Goal: Information Seeking & Learning: Learn about a topic

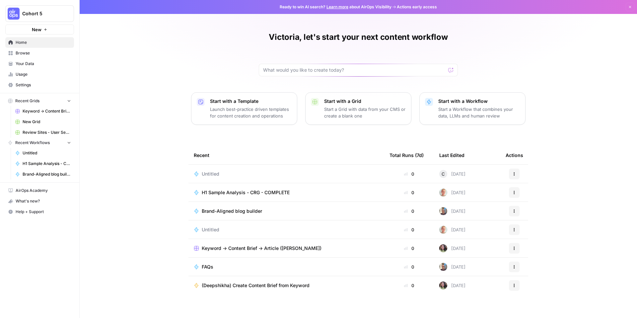
click at [35, 73] on span "Usage" at bounding box center [43, 74] width 55 height 6
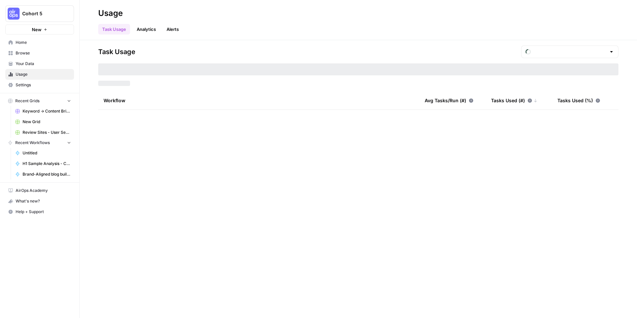
type input "August Tasks"
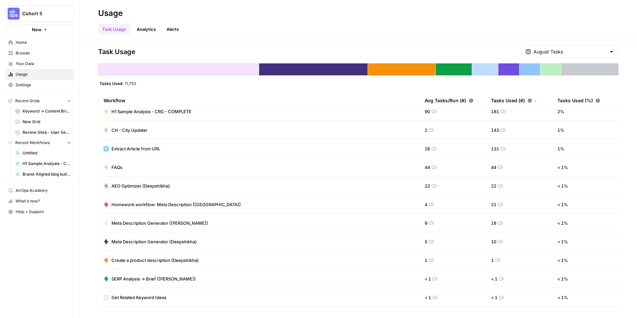
scroll to position [206, 0]
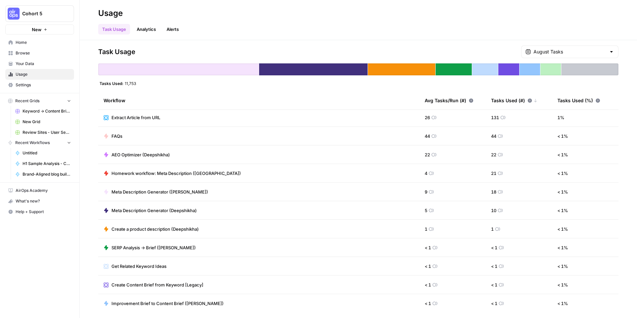
click at [143, 249] on span "SERP Analysis -> Brief ([PERSON_NAME])" at bounding box center [154, 247] width 84 height 7
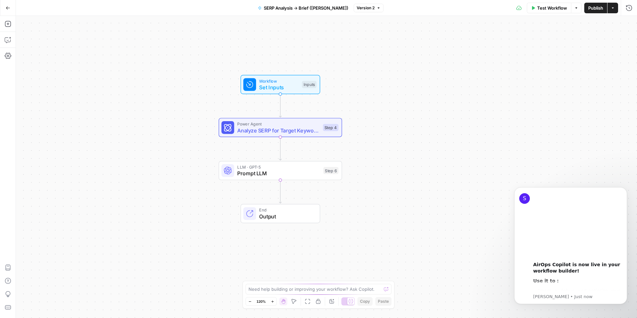
drag, startPoint x: 223, startPoint y: 248, endPoint x: 177, endPoint y: 230, distance: 49.5
click at [177, 230] on div "Workflow Set Inputs Inputs Power Agent Analyze SERP for Target Keyword - Fork S…" at bounding box center [326, 167] width 621 height 302
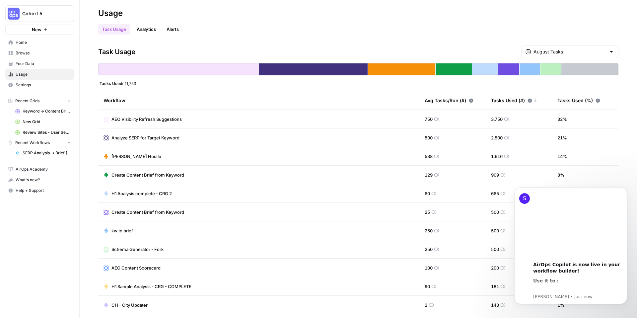
click at [43, 52] on span "Browse" at bounding box center [43, 53] width 55 height 6
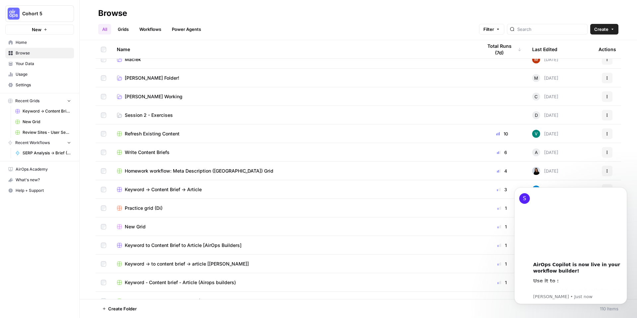
scroll to position [275, 0]
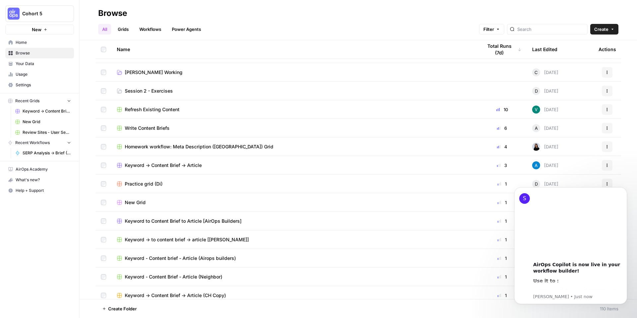
click at [160, 165] on span "Keyword -> Content Brief -> Article" at bounding box center [163, 165] width 77 height 7
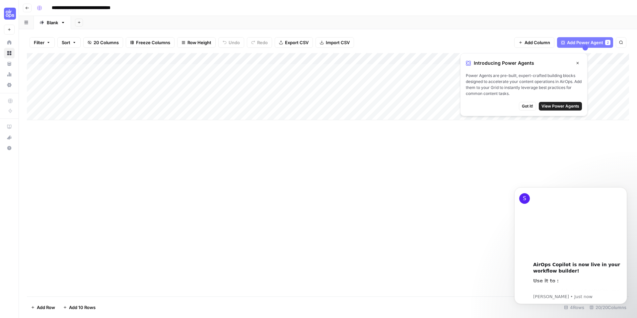
click at [527, 107] on span "Got it!" at bounding box center [527, 106] width 11 height 6
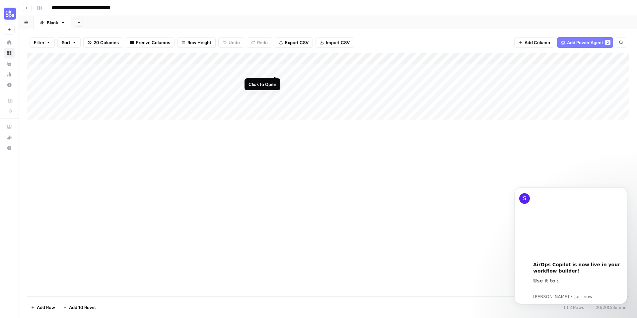
click at [274, 69] on div "Add Column" at bounding box center [328, 86] width 602 height 67
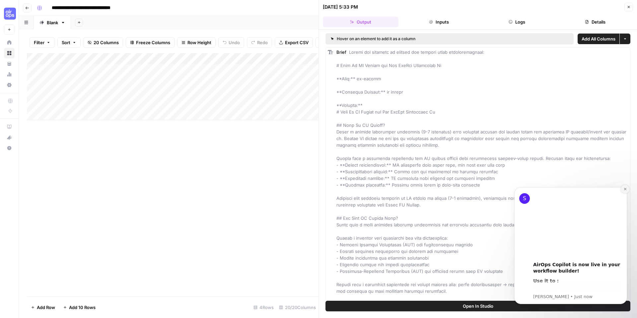
drag, startPoint x: 625, startPoint y: 190, endPoint x: 1132, endPoint y: 367, distance: 537.6
click at [625, 190] on icon "Dismiss notification" at bounding box center [626, 189] width 4 height 4
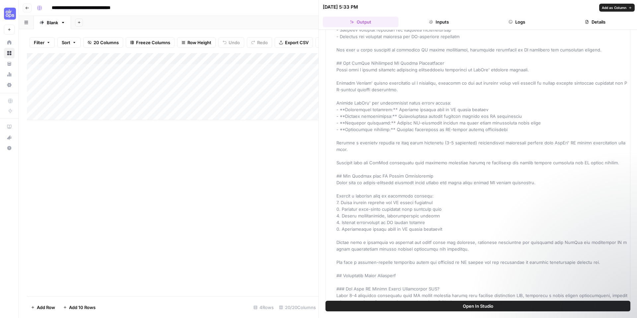
scroll to position [486, 0]
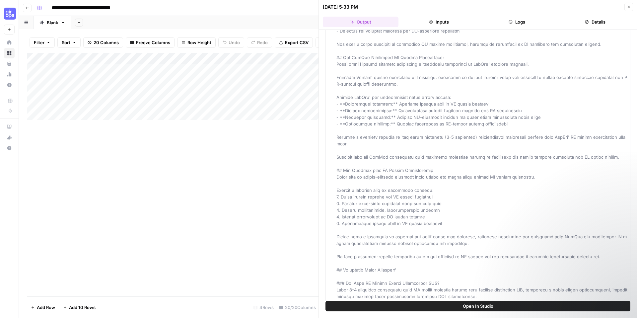
click at [29, 11] on button "Go back" at bounding box center [27, 8] width 9 height 9
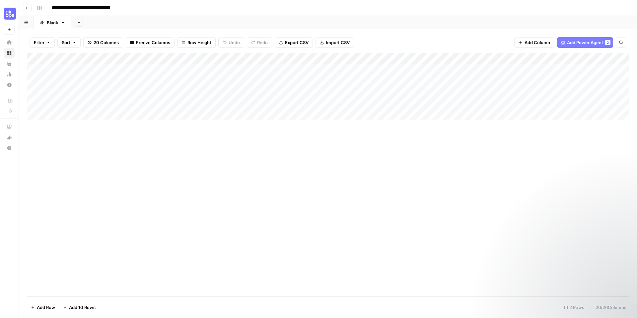
click at [28, 9] on icon "button" at bounding box center [27, 8] width 4 height 4
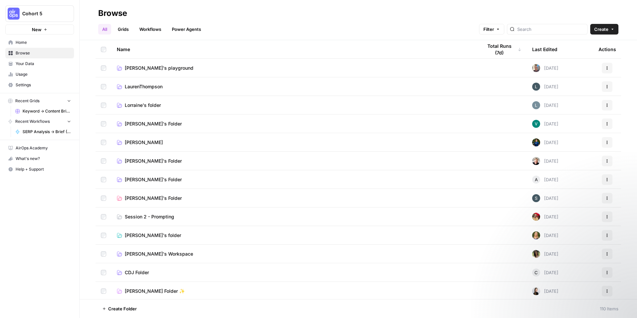
click at [177, 106] on link "Lorraine's folder" at bounding box center [294, 105] width 355 height 7
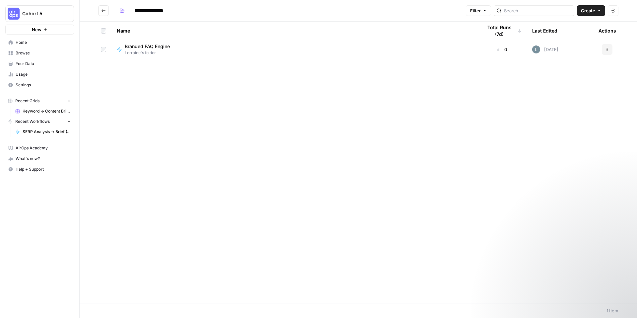
click at [198, 51] on div "Branded FAQ Engine Lorraine's folder" at bounding box center [294, 49] width 355 height 13
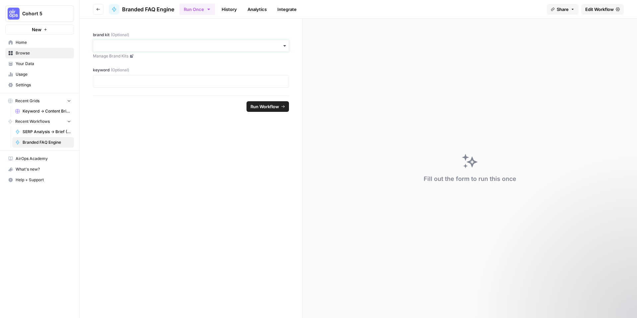
click at [201, 46] on input "brand kit (Optional)" at bounding box center [191, 45] width 188 height 7
click at [295, 62] on div "brand kit (Optional) Manage Brand Kits keyword (Optional)" at bounding box center [191, 57] width 223 height 77
click at [117, 56] on link "Manage Brand Kits" at bounding box center [191, 56] width 196 height 6
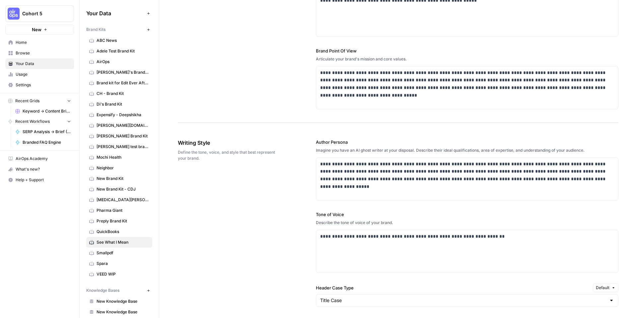
scroll to position [253, 0]
click at [117, 123] on span "[PERSON_NAME][DOMAIN_NAME]" at bounding box center [123, 125] width 53 height 6
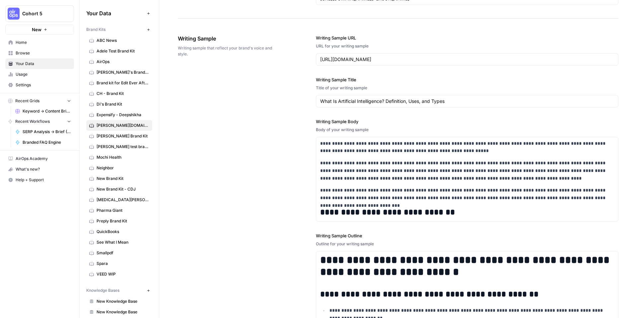
scroll to position [716, 0]
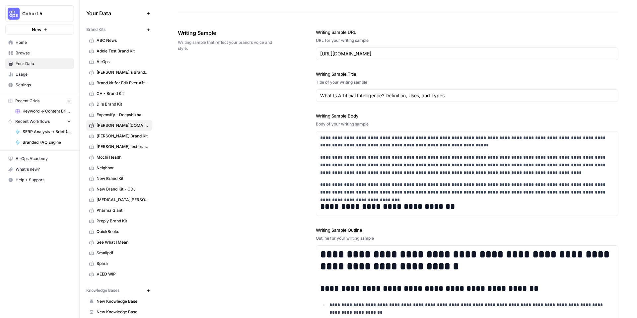
click at [109, 156] on span "Mochi Health" at bounding box center [123, 157] width 53 height 6
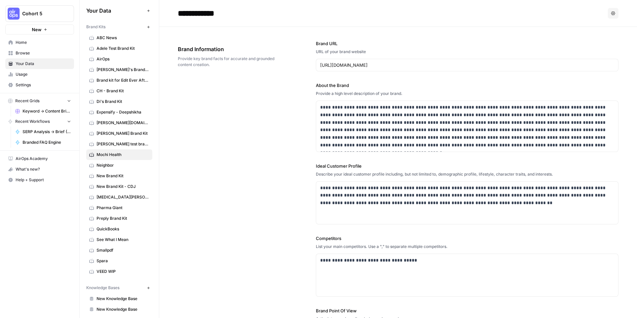
scroll to position [7, 0]
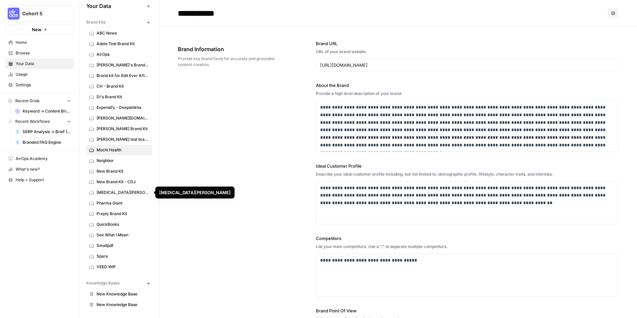
click at [115, 210] on link "Preply Brand Kit" at bounding box center [119, 213] width 66 height 11
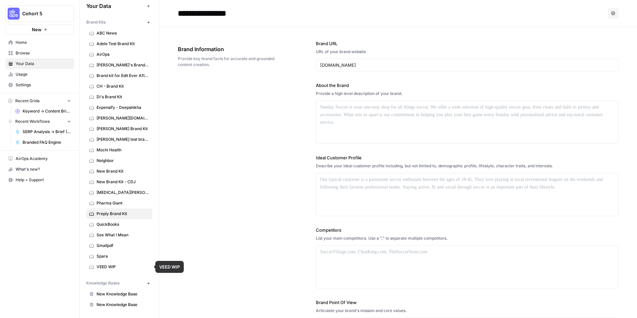
click at [110, 267] on span "VEED WIP" at bounding box center [123, 267] width 53 height 6
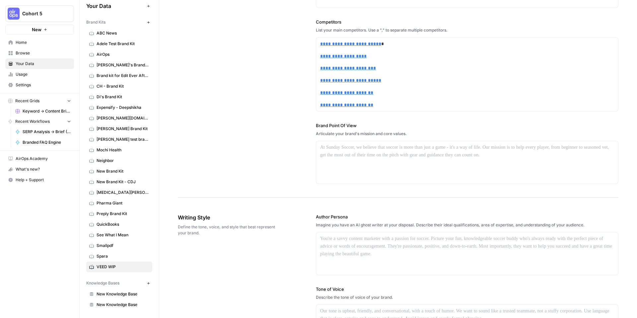
scroll to position [210, 0]
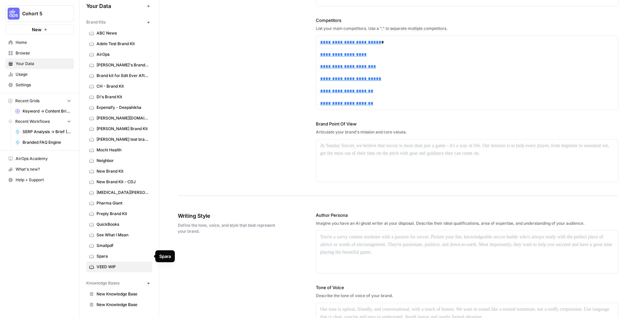
click at [118, 254] on span "Spara" at bounding box center [123, 256] width 53 height 6
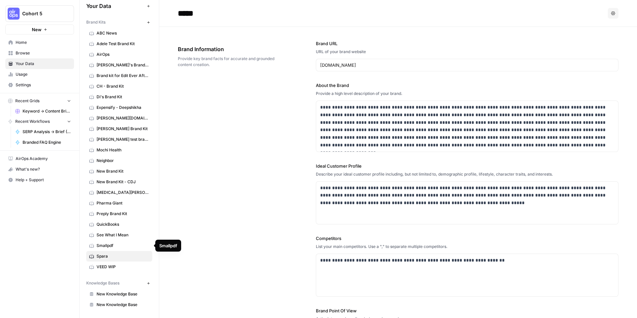
click at [119, 244] on span "Smallpdf" at bounding box center [123, 246] width 53 height 6
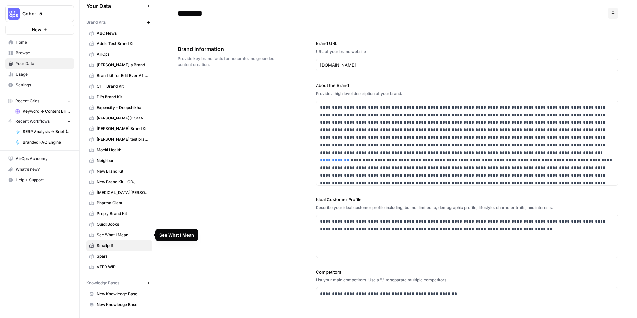
click at [120, 236] on span "See What I Mean" at bounding box center [123, 235] width 53 height 6
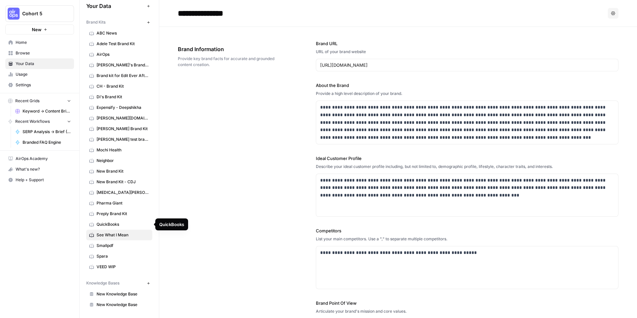
click at [121, 227] on span "QuickBooks" at bounding box center [123, 224] width 53 height 6
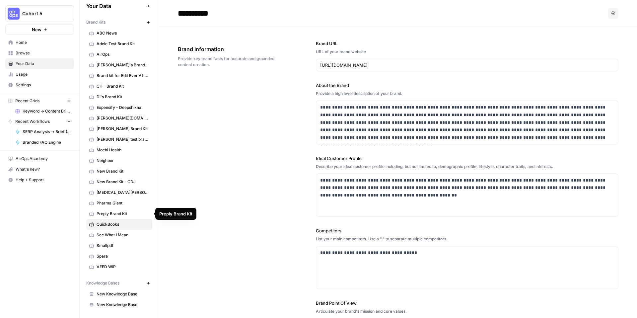
click at [122, 213] on span "Preply Brand Kit" at bounding box center [123, 214] width 53 height 6
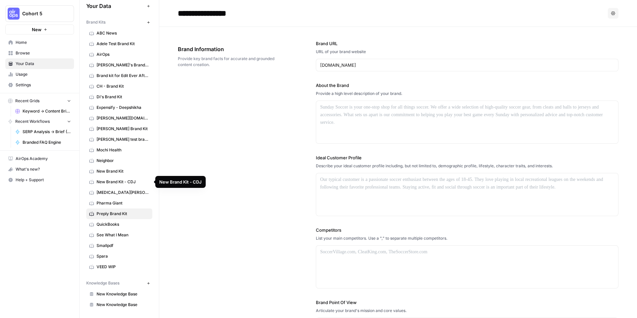
click at [127, 202] on span "Pharma Giant" at bounding box center [123, 203] width 53 height 6
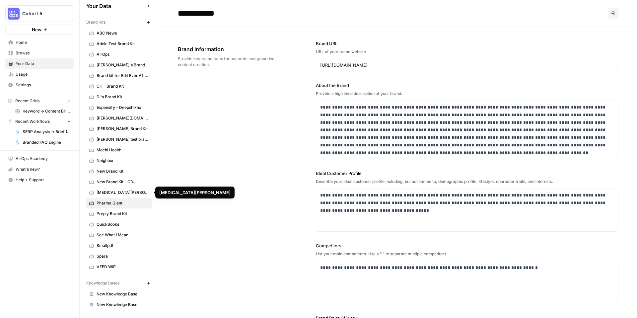
click at [128, 194] on span "[MEDICAL_DATA][PERSON_NAME]" at bounding box center [123, 193] width 53 height 6
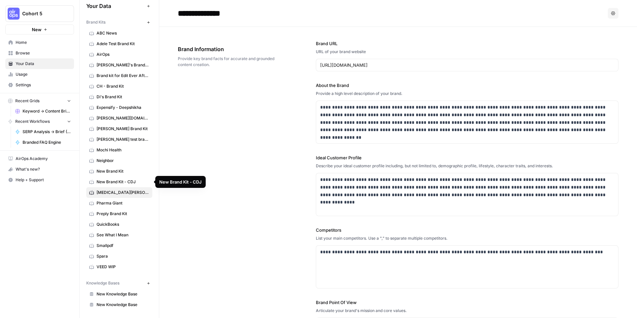
click at [129, 184] on span "New Brand Kit - CDJ" at bounding box center [123, 182] width 53 height 6
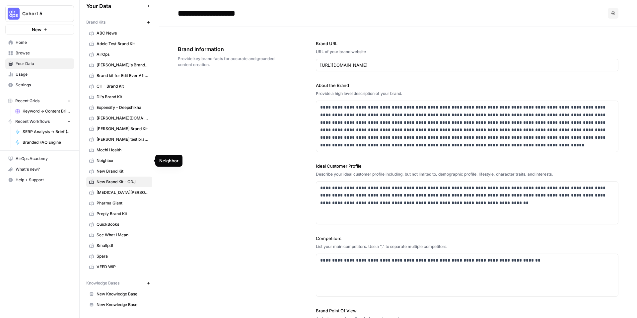
click at [125, 166] on link "New Brand Kit" at bounding box center [119, 171] width 66 height 11
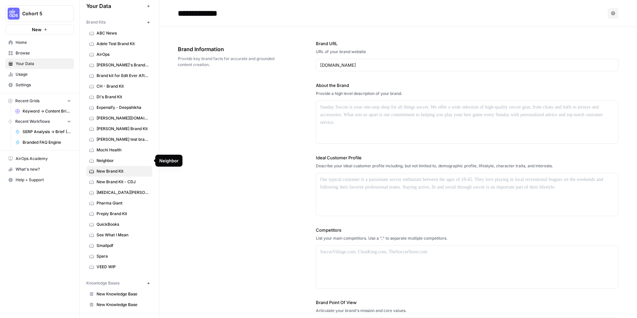
click at [125, 161] on span "Neighbor" at bounding box center [123, 161] width 53 height 6
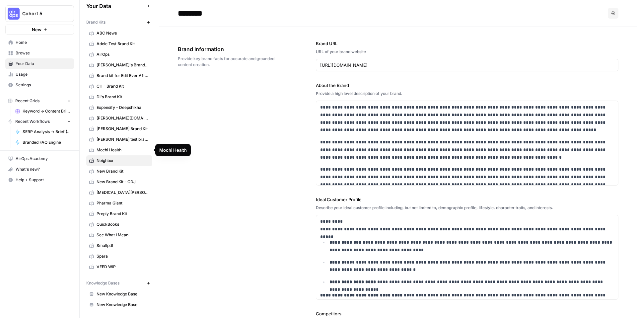
click at [124, 150] on span "Mochi Health" at bounding box center [123, 150] width 53 height 6
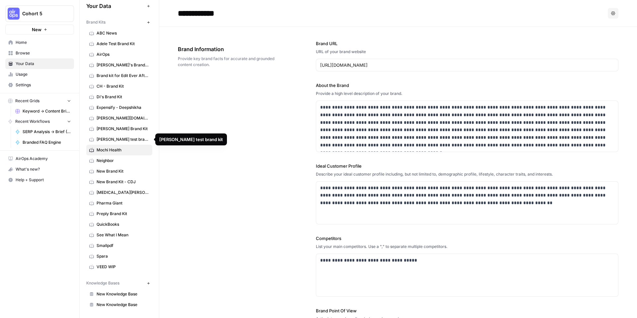
click at [123, 141] on span "[PERSON_NAME] test brand kit" at bounding box center [123, 139] width 53 height 6
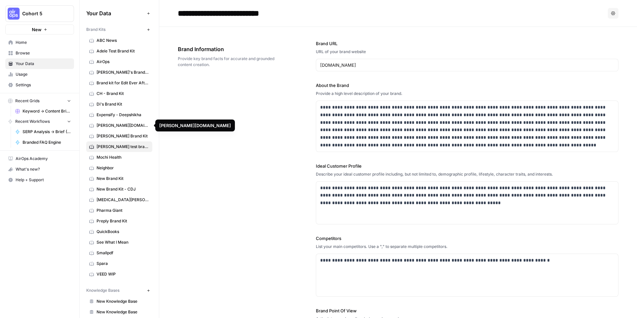
click at [123, 126] on span "[PERSON_NAME][DOMAIN_NAME]" at bounding box center [123, 125] width 53 height 6
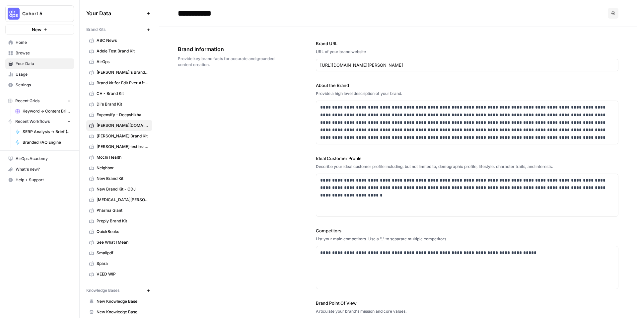
click at [121, 103] on span "Di's Brand Kit" at bounding box center [123, 104] width 53 height 6
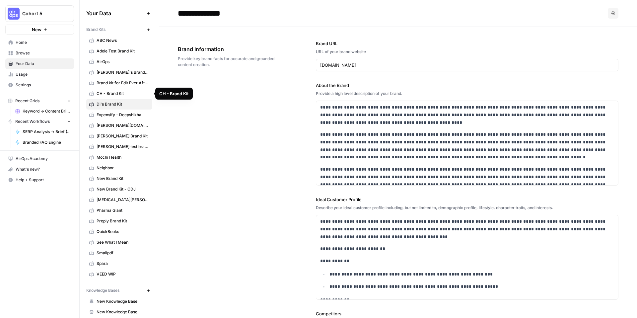
click at [121, 94] on span "CH - Brand Kit" at bounding box center [123, 94] width 53 height 6
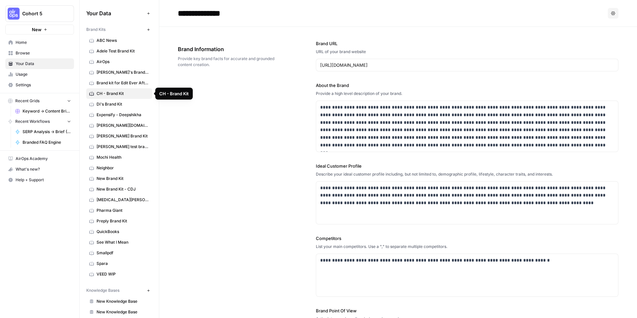
click at [127, 82] on span "Brand kit for Edit Ever After ([PERSON_NAME])" at bounding box center [123, 83] width 53 height 6
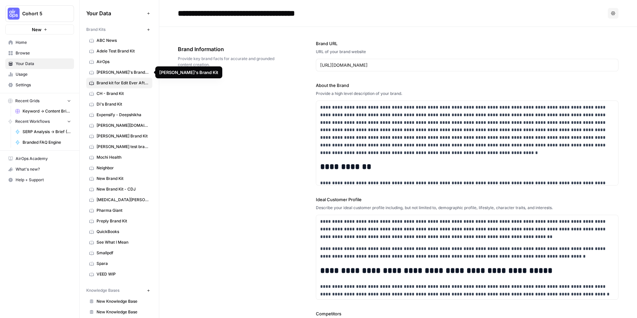
click at [128, 72] on span "[PERSON_NAME]'s Brand Kit" at bounding box center [123, 72] width 53 height 6
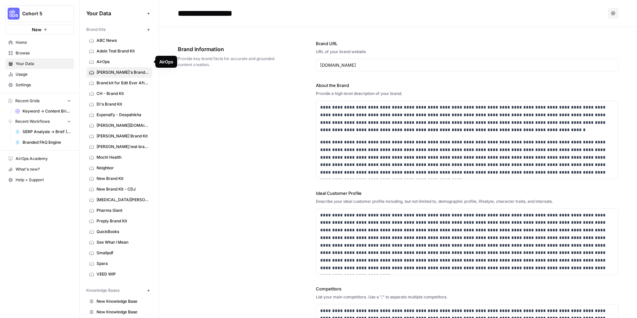
click at [125, 59] on span "AirOps" at bounding box center [123, 62] width 53 height 6
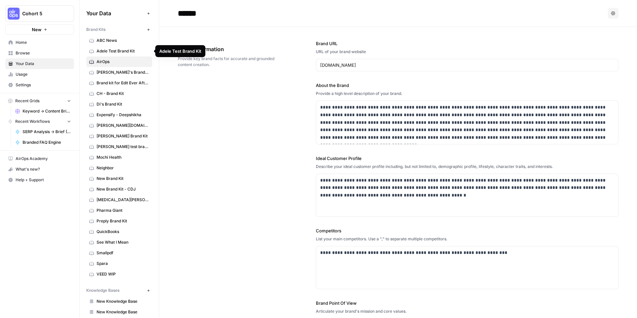
click at [125, 53] on span "Adele Test Brand Kit" at bounding box center [123, 51] width 53 height 6
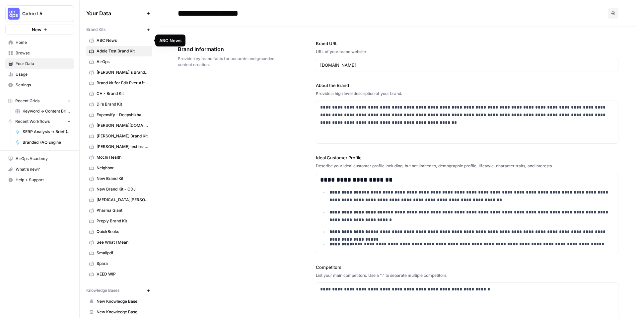
click at [118, 42] on span "ABC News" at bounding box center [123, 41] width 53 height 6
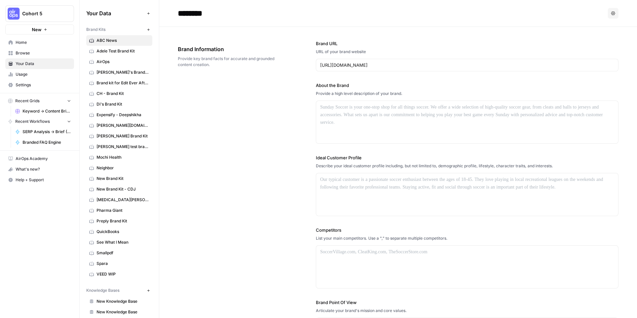
click at [35, 64] on span "Your Data" at bounding box center [43, 64] width 55 height 6
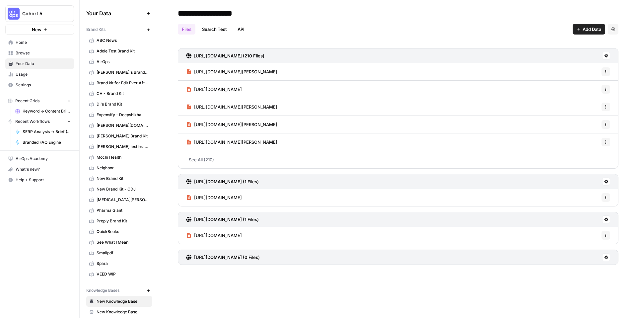
click at [35, 52] on span "Browse" at bounding box center [43, 53] width 55 height 6
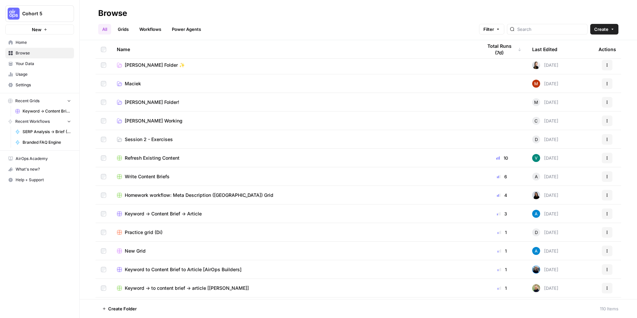
scroll to position [251, 0]
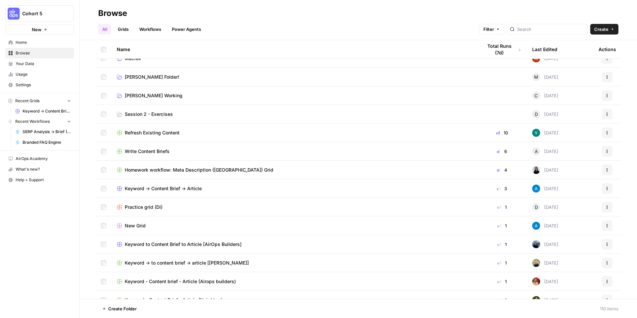
click at [205, 133] on div "Refresh Existing Content" at bounding box center [294, 132] width 355 height 7
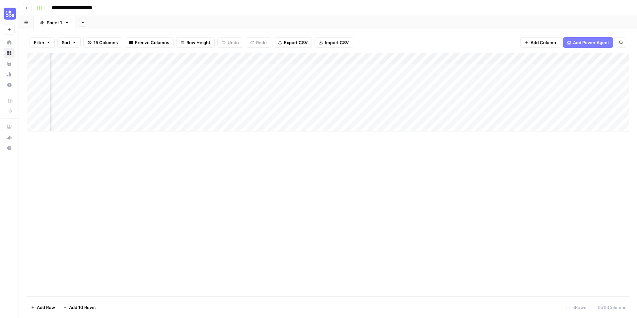
scroll to position [0, 161]
click at [356, 69] on div "Add Column" at bounding box center [328, 92] width 602 height 78
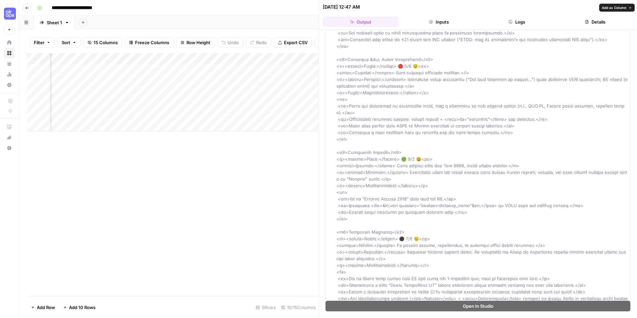
scroll to position [1114, 0]
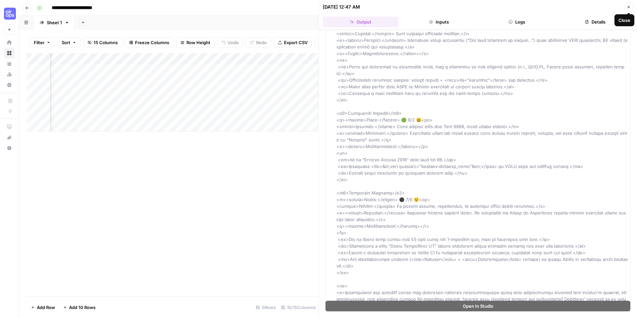
click at [626, 7] on button "Close" at bounding box center [629, 7] width 9 height 9
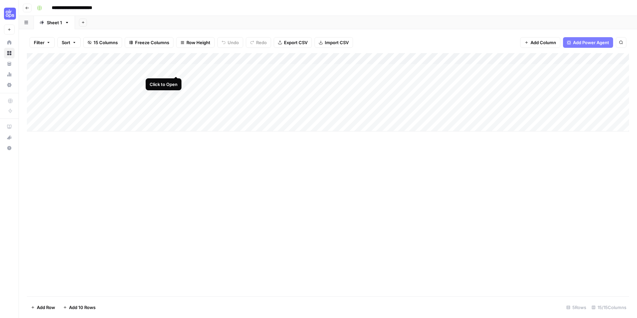
click at [174, 71] on div "Add Column" at bounding box center [328, 92] width 602 height 78
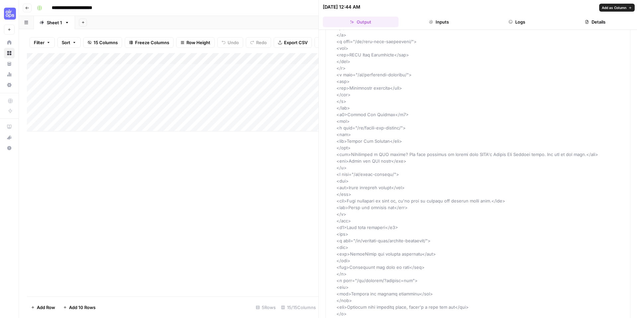
scroll to position [7673, 0]
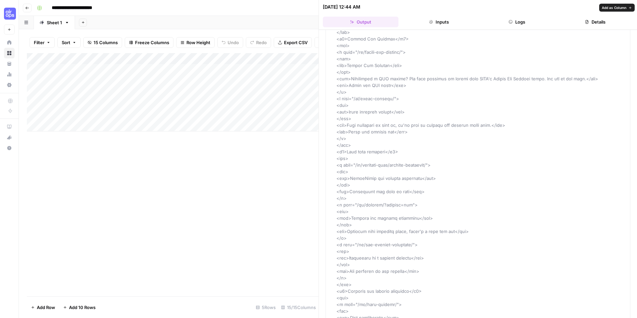
click at [609, 25] on button "Details" at bounding box center [596, 22] width 76 height 11
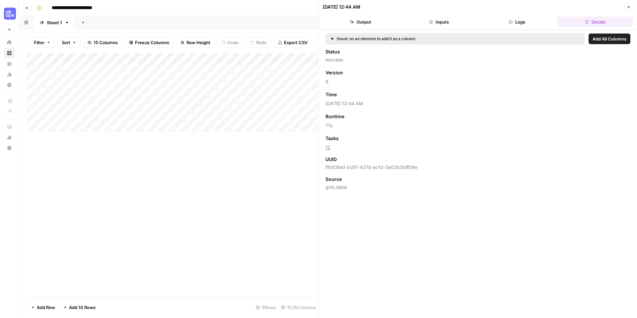
scroll to position [0, 0]
click at [224, 68] on div "Add Column" at bounding box center [173, 92] width 292 height 78
click at [632, 9] on button "Close" at bounding box center [629, 7] width 9 height 9
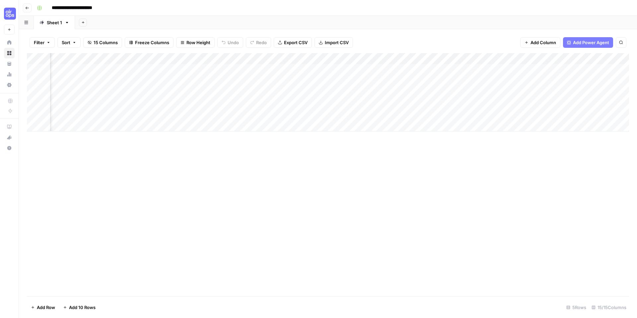
scroll to position [0, 563]
click at [356, 59] on div "Add Column" at bounding box center [328, 92] width 602 height 78
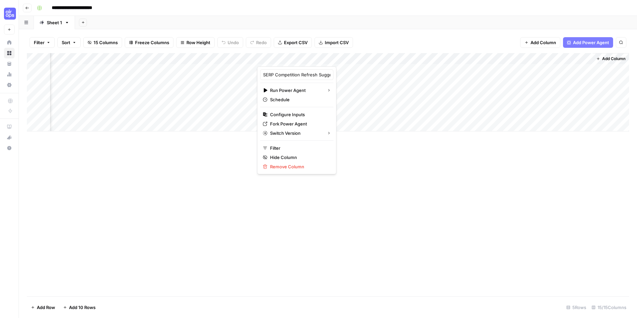
click at [29, 6] on icon "button" at bounding box center [27, 8] width 4 height 4
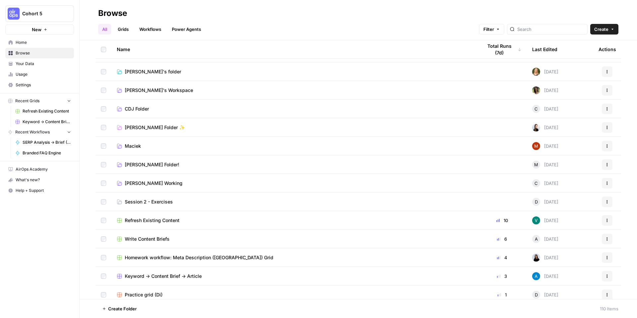
scroll to position [166, 0]
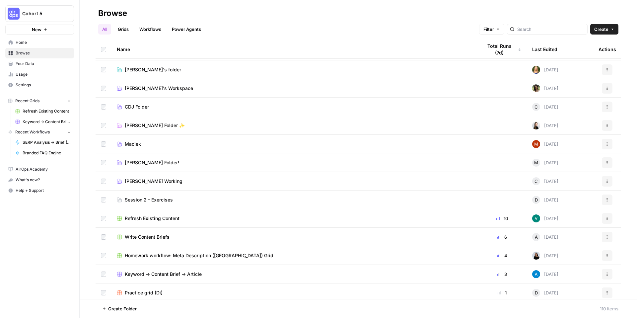
click at [217, 128] on td "[PERSON_NAME] Folder ✨" at bounding box center [295, 125] width 366 height 18
click at [164, 124] on span "[PERSON_NAME] Folder ✨" at bounding box center [155, 125] width 60 height 7
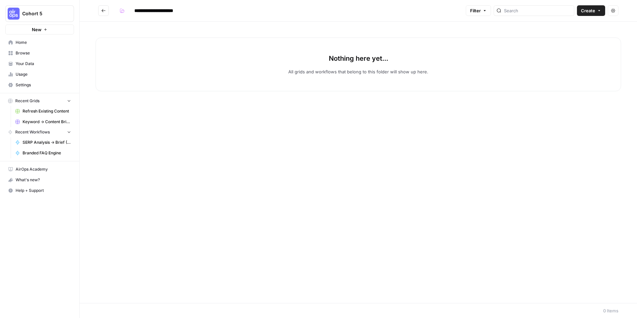
click at [104, 12] on icon "Go back" at bounding box center [103, 10] width 5 height 5
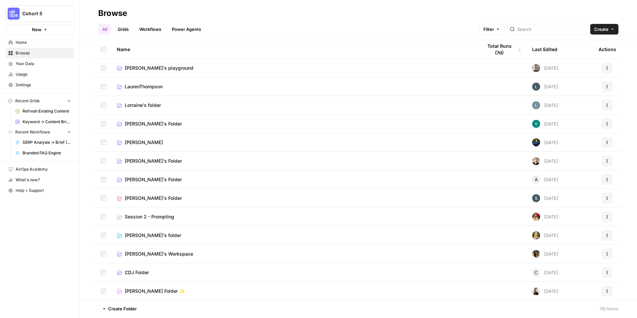
click at [513, 54] on div "Total Runs (7d)" at bounding box center [502, 49] width 39 height 18
click at [504, 51] on div "Total Runs (7d)" at bounding box center [502, 49] width 39 height 18
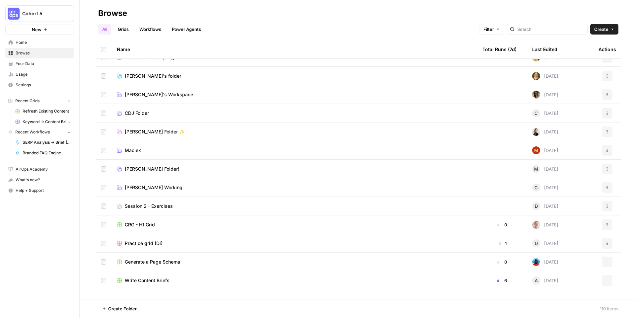
scroll to position [196, 0]
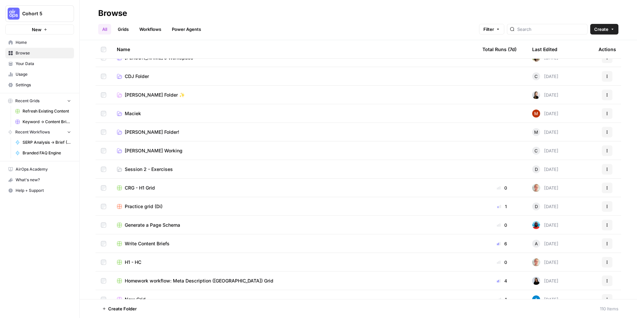
click at [486, 49] on div "Total Runs (7d)" at bounding box center [500, 49] width 34 height 18
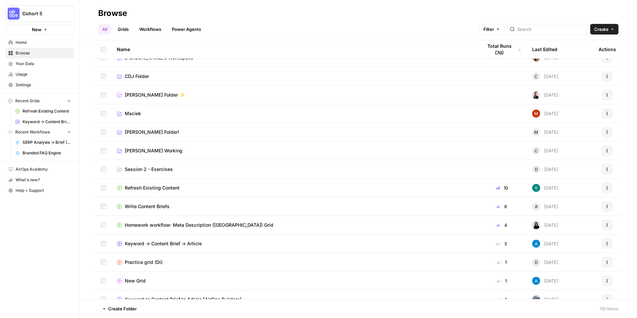
click at [161, 204] on span "Write Content Briefs" at bounding box center [147, 206] width 45 height 7
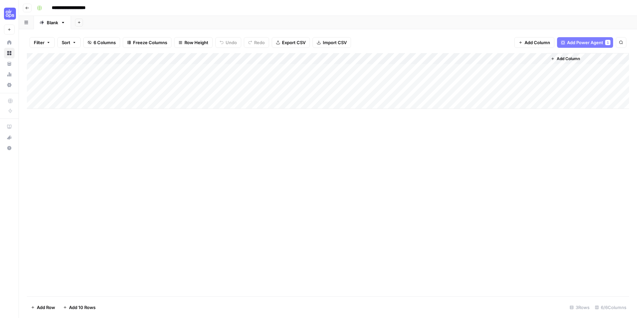
click at [101, 70] on div "Add Column" at bounding box center [328, 81] width 602 height 56
click at [220, 69] on div "Add Column" at bounding box center [328, 81] width 602 height 56
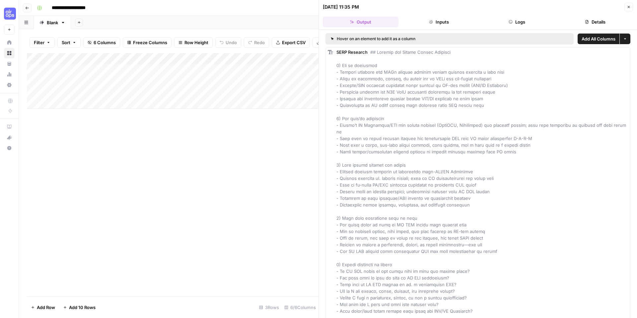
click at [444, 23] on button "Inputs" at bounding box center [439, 22] width 76 height 11
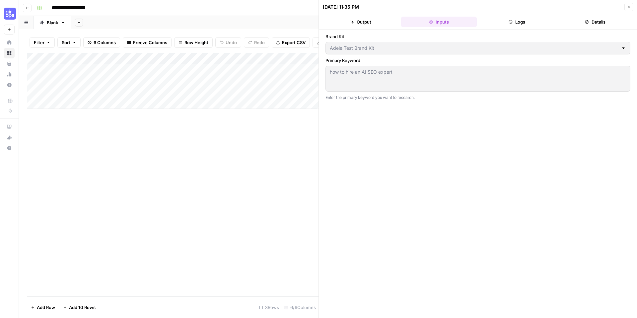
click at [516, 20] on button "Logs" at bounding box center [518, 22] width 76 height 11
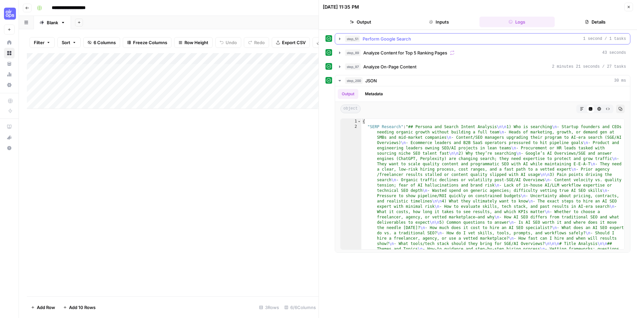
click at [339, 41] on button "step_51 Perform Google Search 1 second / 1 tasks" at bounding box center [482, 39] width 295 height 11
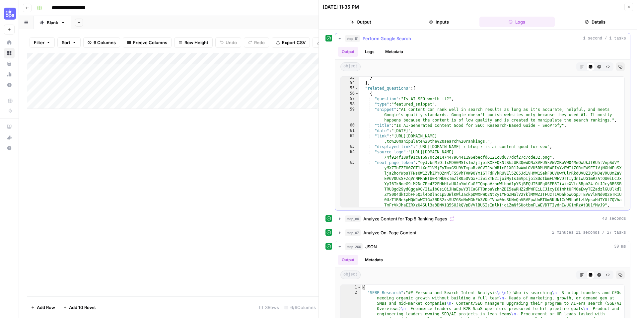
scroll to position [299, 0]
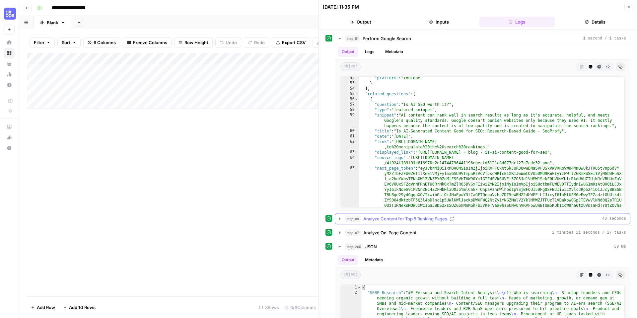
click at [339, 219] on icon "button" at bounding box center [339, 218] width 5 height 5
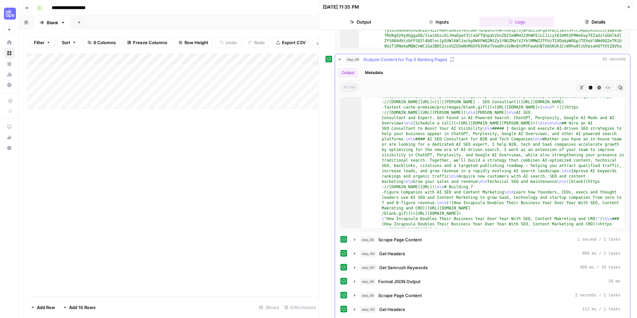
scroll to position [32, 0]
click at [599, 88] on icon "button" at bounding box center [599, 88] width 4 height 4
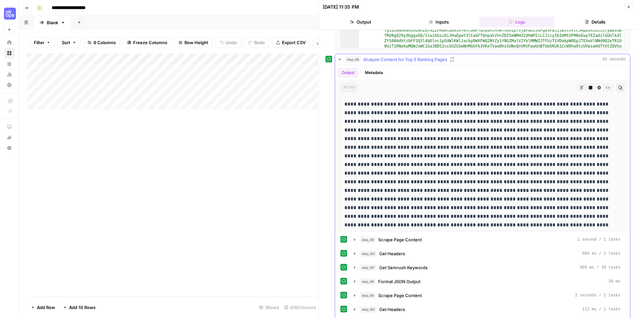
click at [583, 89] on icon "button" at bounding box center [582, 88] width 4 height 4
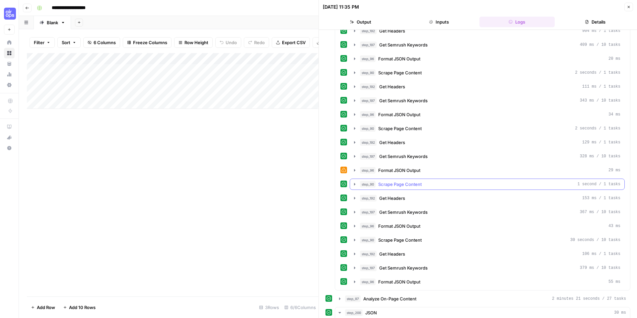
scroll to position [384, 0]
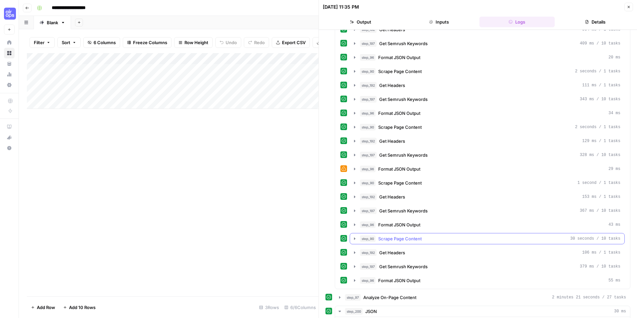
click at [355, 239] on icon "button" at bounding box center [354, 238] width 1 height 2
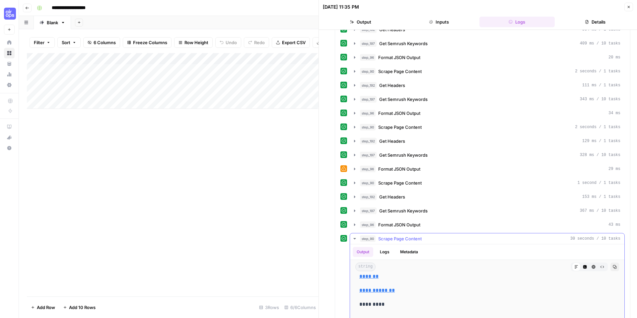
scroll to position [119, 0]
click at [355, 237] on icon "button" at bounding box center [354, 238] width 5 height 5
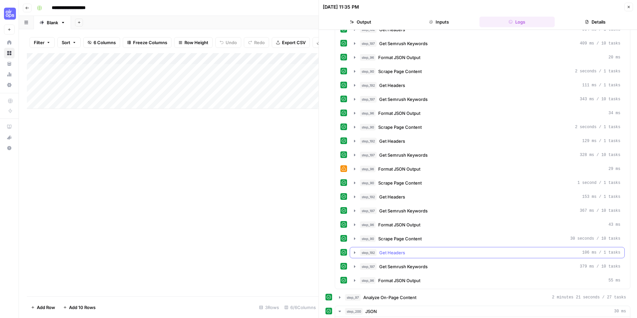
click at [356, 250] on icon "button" at bounding box center [354, 252] width 5 height 5
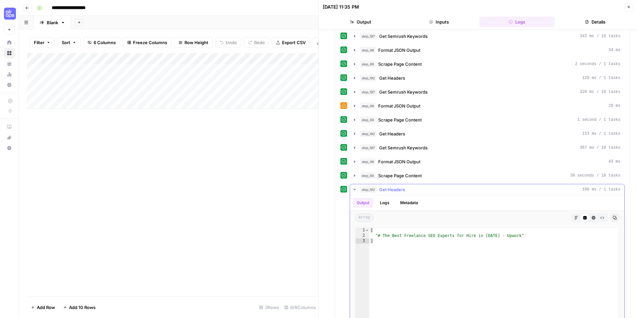
scroll to position [453, 0]
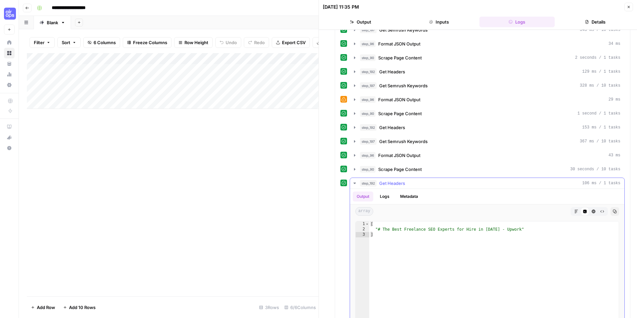
click at [354, 186] on icon "button" at bounding box center [354, 183] width 5 height 5
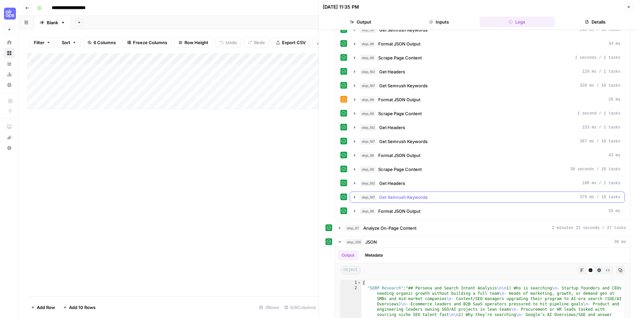
click at [354, 196] on icon "button" at bounding box center [354, 197] width 5 height 5
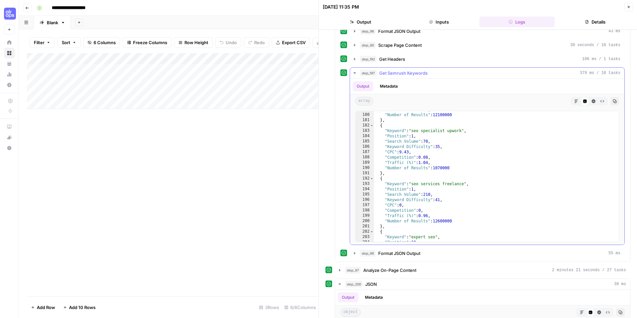
scroll to position [950, 0]
click at [355, 251] on icon "button" at bounding box center [354, 253] width 5 height 5
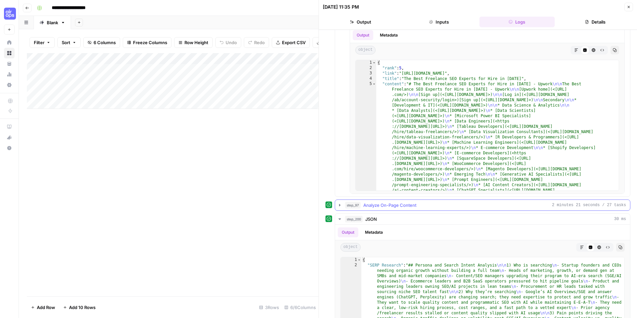
scroll to position [810, 0]
click at [340, 204] on icon "button" at bounding box center [339, 203] width 5 height 5
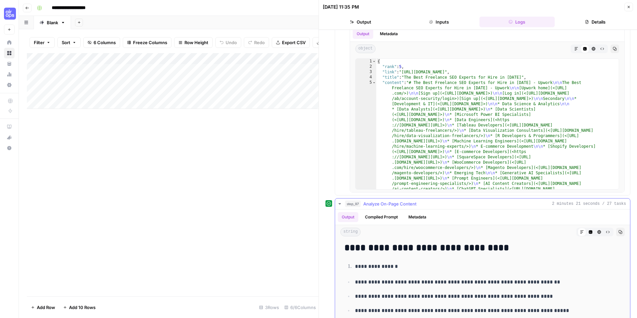
scroll to position [0, 0]
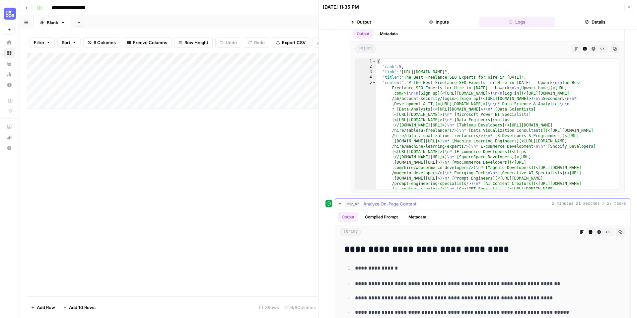
click at [389, 214] on button "Compiled Prompt" at bounding box center [381, 217] width 41 height 10
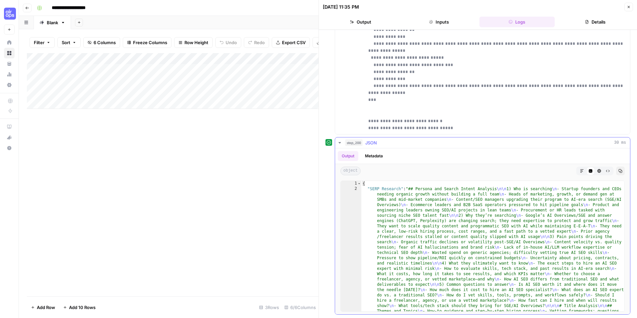
click at [340, 145] on icon "button" at bounding box center [339, 142] width 5 height 5
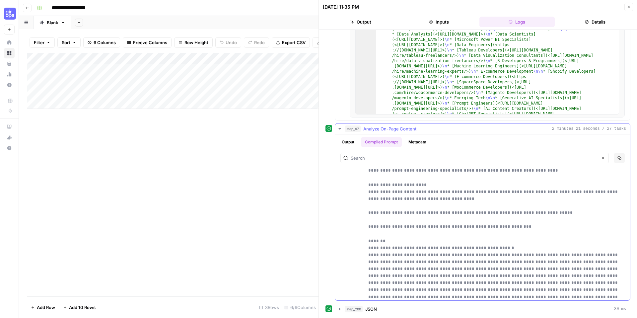
scroll to position [2002, 0]
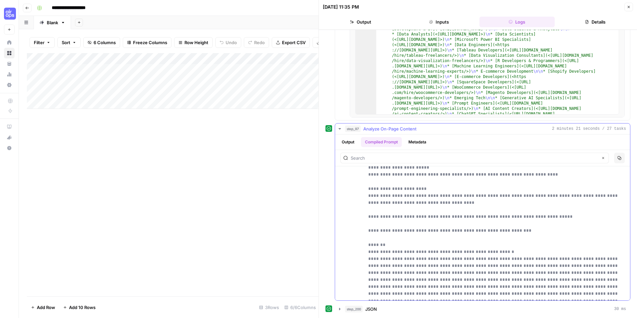
click at [338, 127] on icon "button" at bounding box center [339, 128] width 5 height 5
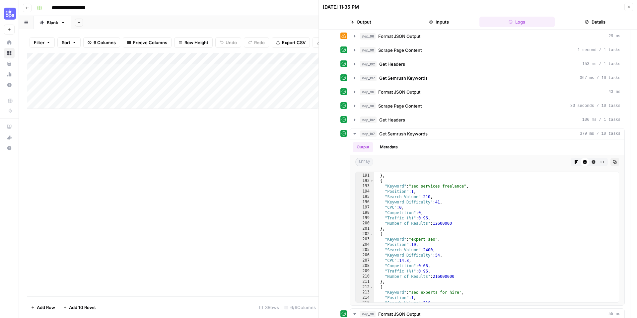
scroll to position [498, 0]
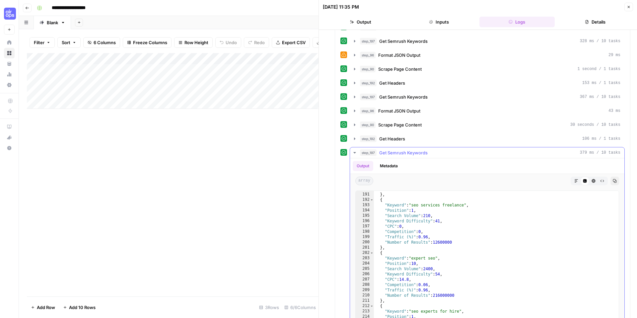
click at [354, 151] on icon "button" at bounding box center [354, 152] width 5 height 5
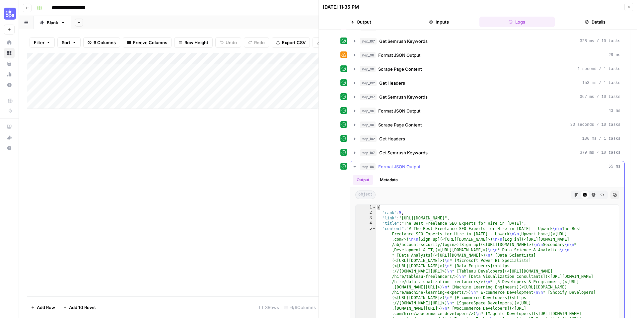
click at [354, 165] on icon "button" at bounding box center [354, 166] width 5 height 5
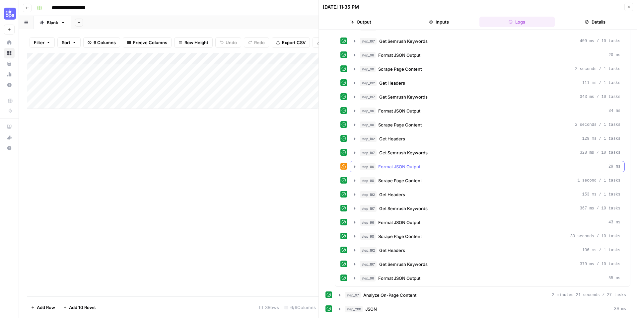
scroll to position [386, 0]
click at [355, 169] on button "step_96 Format JSON Output 29 ms" at bounding box center [487, 166] width 275 height 11
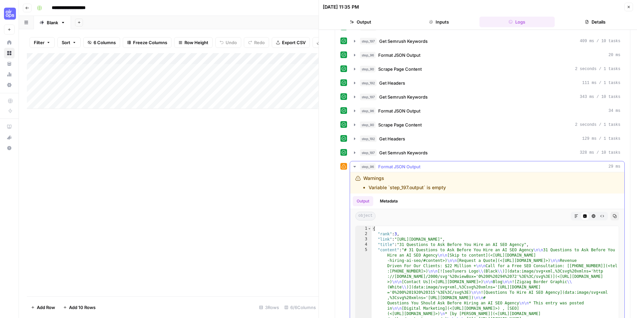
click at [355, 168] on icon "button" at bounding box center [354, 166] width 5 height 5
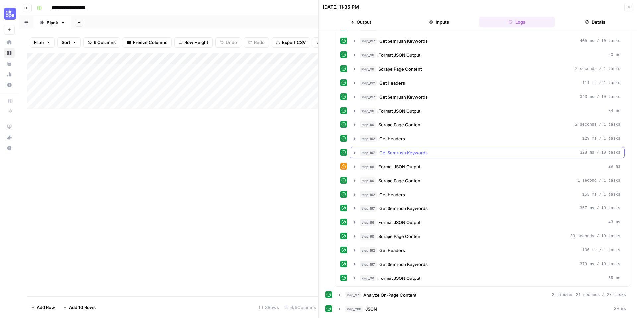
click at [354, 154] on icon "button" at bounding box center [354, 152] width 5 height 5
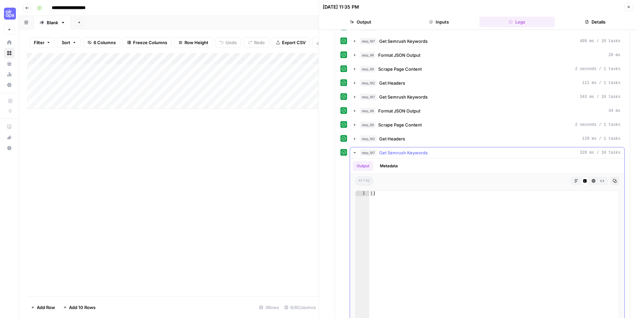
click at [354, 154] on icon "button" at bounding box center [354, 152] width 5 height 5
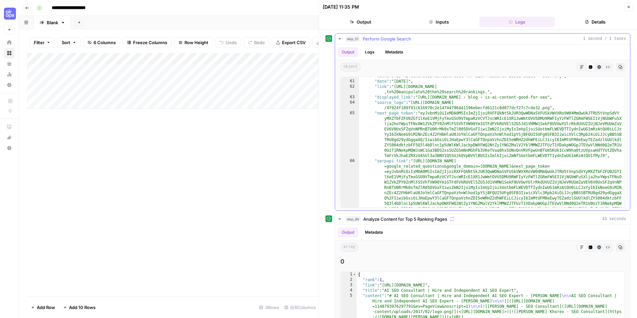
scroll to position [354, 0]
click at [340, 221] on icon "button" at bounding box center [339, 218] width 5 height 5
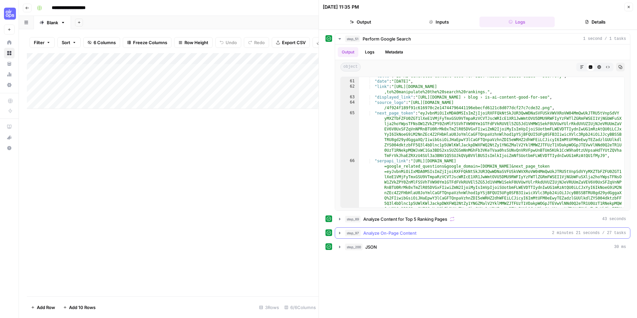
click at [340, 233] on icon "button" at bounding box center [339, 233] width 1 height 2
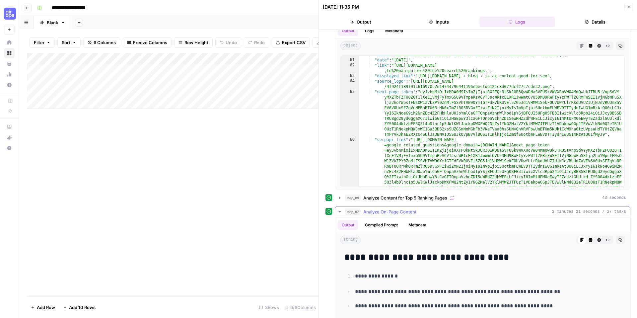
scroll to position [24, 0]
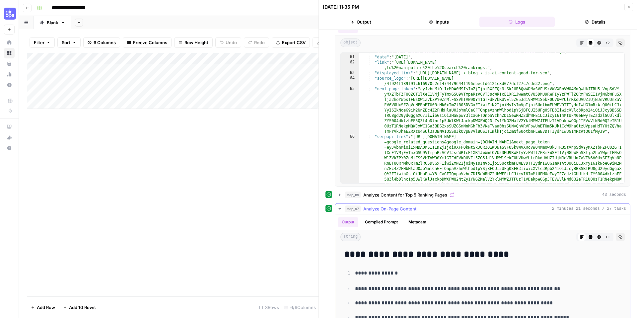
click at [393, 224] on button "Compiled Prompt" at bounding box center [381, 222] width 41 height 10
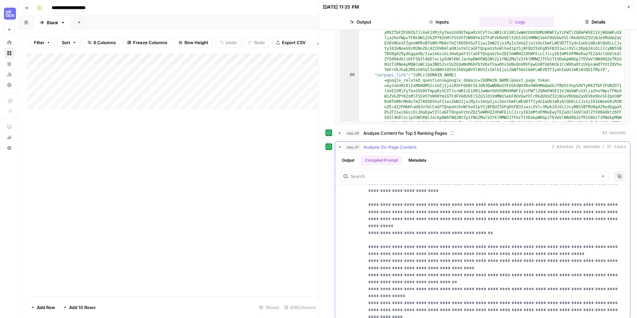
scroll to position [0, 0]
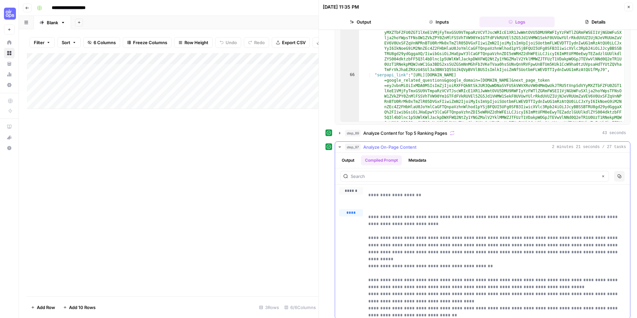
click at [354, 222] on span "****" at bounding box center [354, 221] width 8 height 5
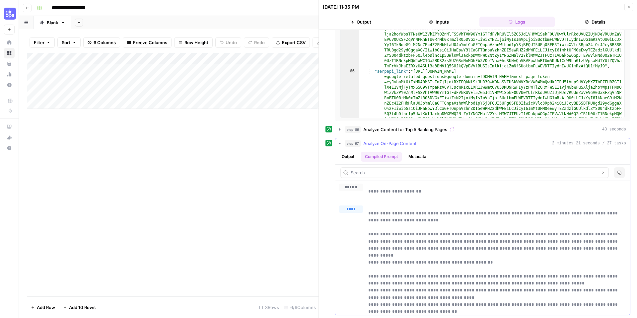
scroll to position [104, 0]
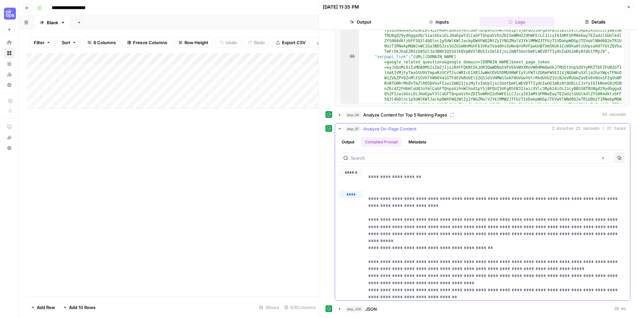
click at [339, 130] on icon "button" at bounding box center [339, 128] width 5 height 5
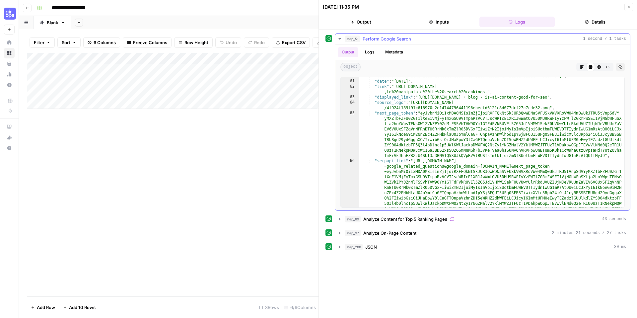
scroll to position [0, 0]
click at [337, 248] on icon "button" at bounding box center [339, 246] width 5 height 5
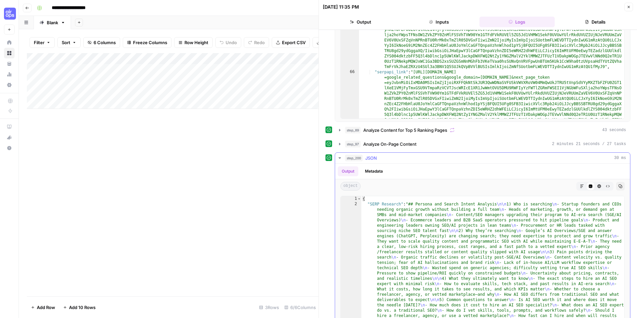
scroll to position [104, 0]
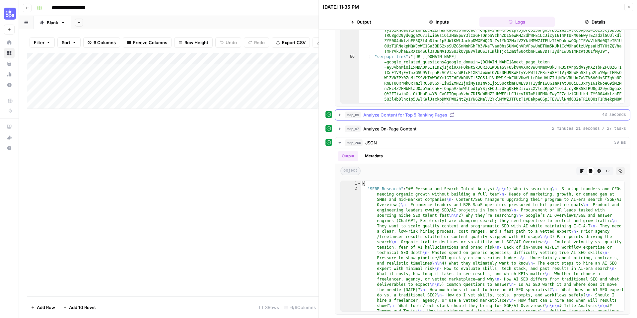
click at [341, 115] on icon "button" at bounding box center [339, 114] width 5 height 5
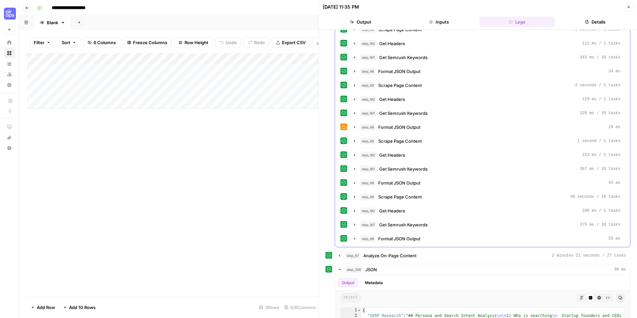
scroll to position [426, 0]
click at [353, 238] on icon "button" at bounding box center [354, 238] width 5 height 5
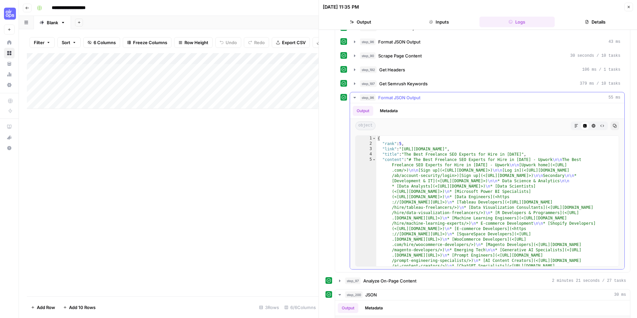
scroll to position [583, 0]
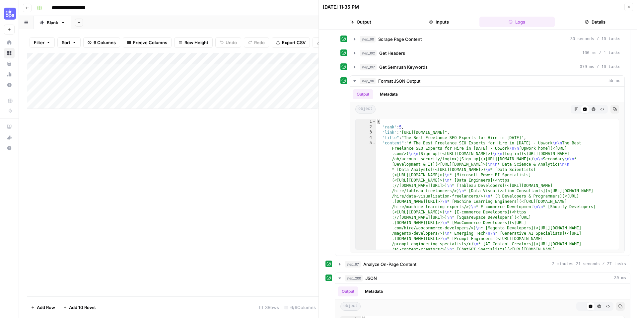
click at [627, 4] on button "Close" at bounding box center [629, 7] width 9 height 9
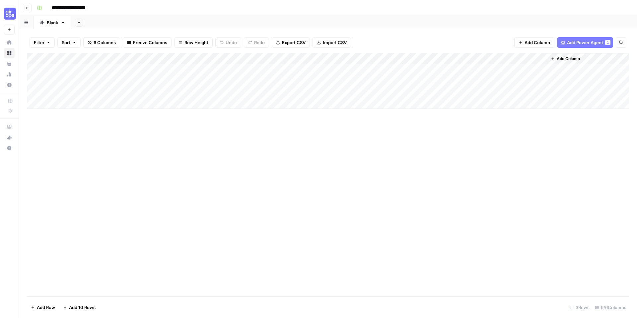
click at [327, 69] on div "Add Column" at bounding box center [328, 81] width 602 height 56
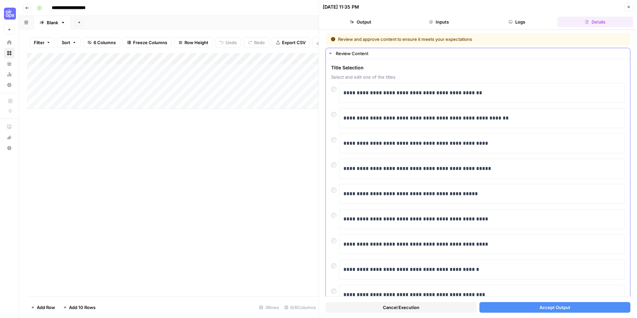
scroll to position [53, 0]
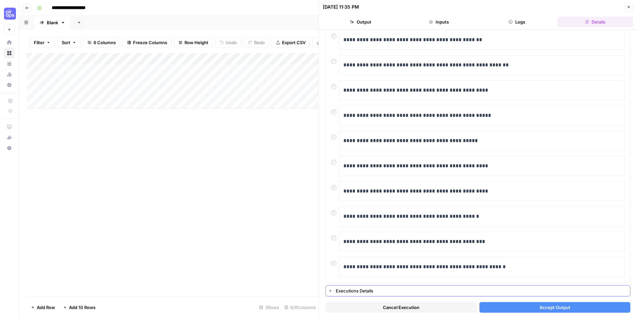
click at [354, 288] on div "Executions Details" at bounding box center [481, 290] width 290 height 7
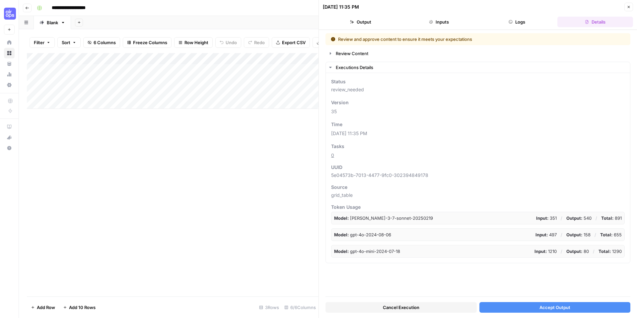
click at [109, 81] on div "Add Column" at bounding box center [173, 81] width 292 height 56
click at [222, 80] on div "Add Column" at bounding box center [173, 81] width 292 height 56
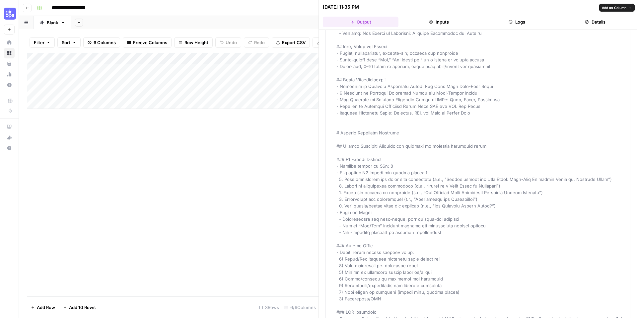
scroll to position [429, 0]
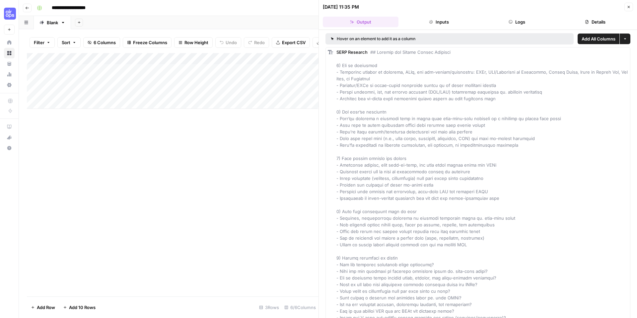
scroll to position [429, 0]
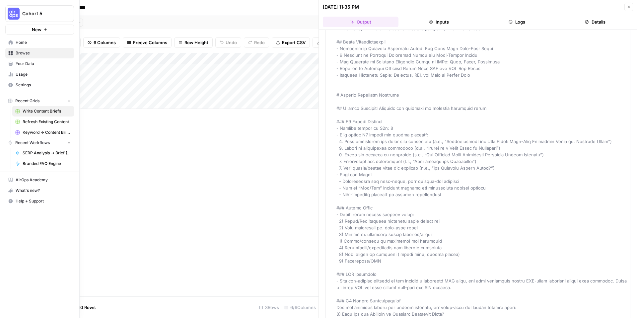
click at [30, 200] on span "Help + Support" at bounding box center [43, 201] width 55 height 6
click at [103, 202] on span "Docs" at bounding box center [111, 204] width 44 height 6
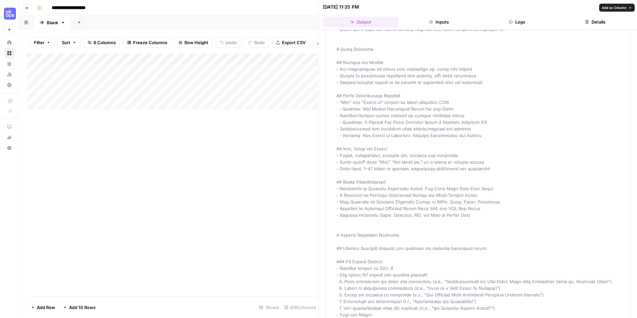
scroll to position [278, 0]
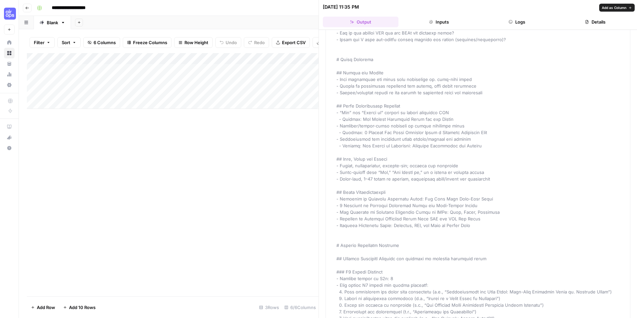
click at [442, 23] on button "Inputs" at bounding box center [439, 22] width 76 height 11
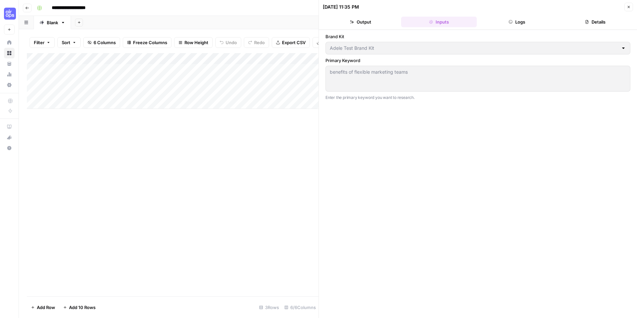
click at [507, 23] on button "Logs" at bounding box center [518, 22] width 76 height 11
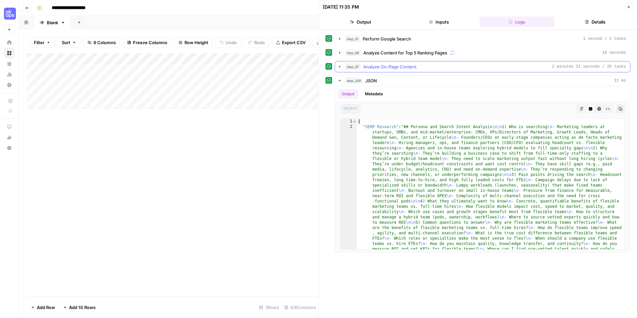
click at [339, 68] on icon "button" at bounding box center [339, 66] width 5 height 5
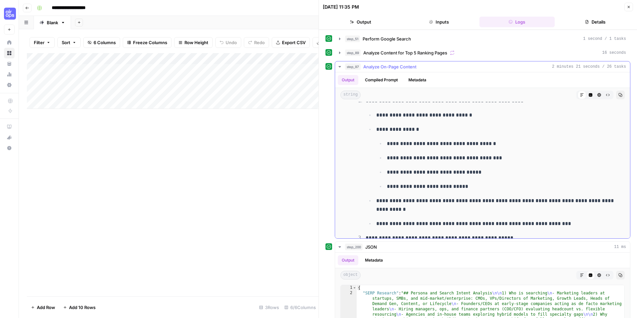
scroll to position [1817, 0]
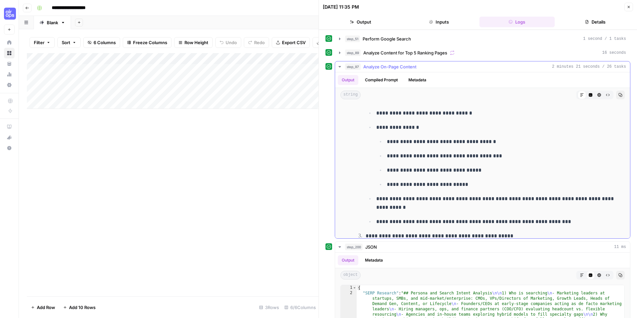
click at [387, 81] on button "Compiled Prompt" at bounding box center [381, 80] width 41 height 10
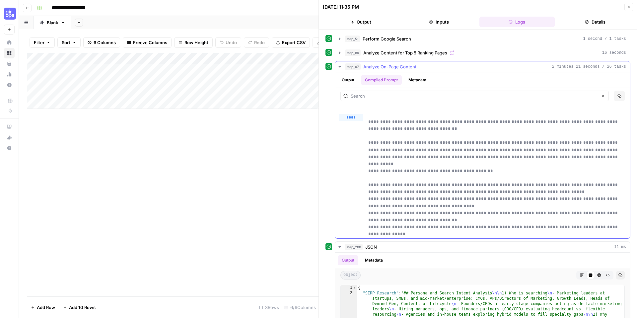
scroll to position [16, 0]
click at [344, 125] on icon "button" at bounding box center [346, 126] width 4 height 4
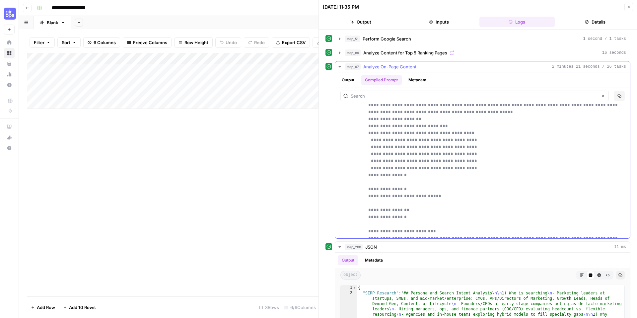
scroll to position [2611, 0]
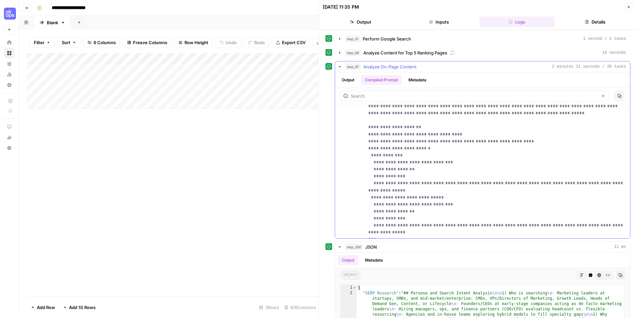
click at [429, 83] on button "Metadata" at bounding box center [418, 80] width 26 height 10
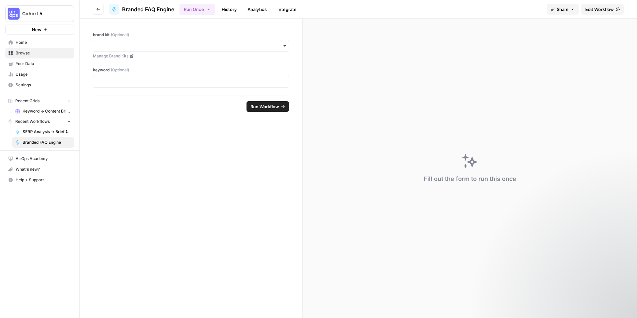
click at [38, 44] on span "Home" at bounding box center [43, 42] width 55 height 6
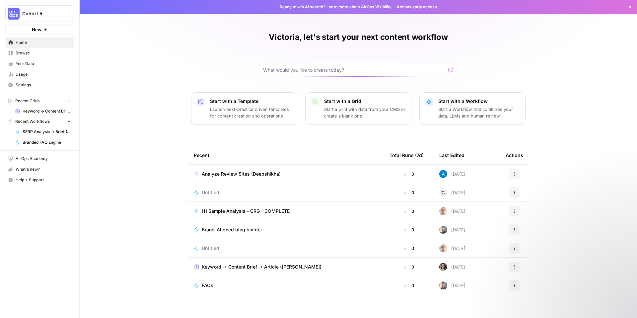
click at [16, 160] on span "AirOps Academy" at bounding box center [43, 159] width 55 height 6
